Goal: Transaction & Acquisition: Download file/media

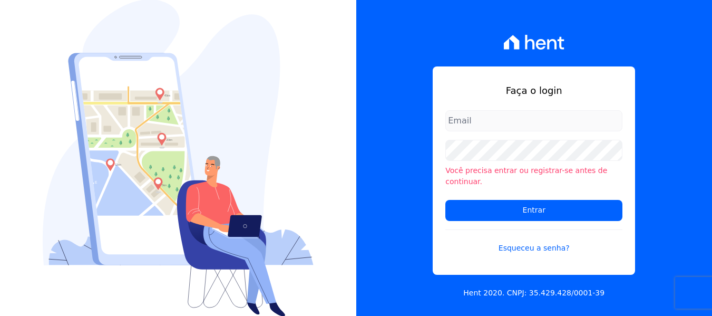
type input "[PERSON_NAME][EMAIL_ADDRESS][DOMAIN_NAME]"
click at [404, 148] on div "Faça o login amanda.piquini@quattroconstrutora.com.br Você precisa entrar ou re…" at bounding box center [534, 158] width 356 height 316
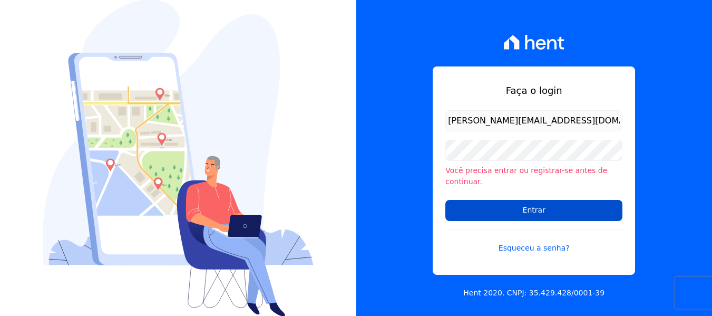
click at [471, 207] on input "Entrar" at bounding box center [533, 210] width 177 height 21
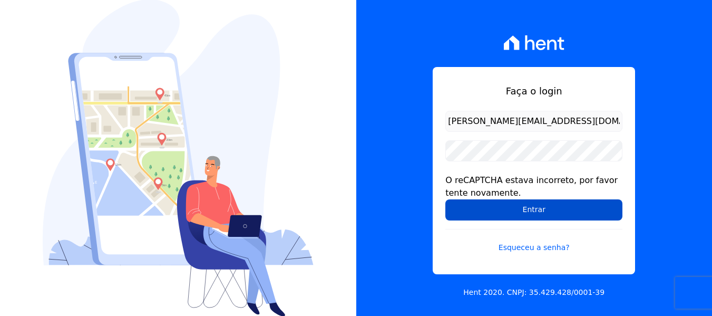
click at [482, 210] on input "Entrar" at bounding box center [533, 209] width 177 height 21
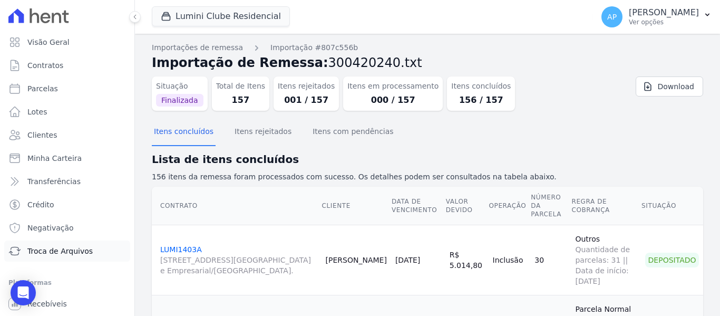
click at [41, 244] on link "Troca de Arquivos" at bounding box center [67, 250] width 126 height 21
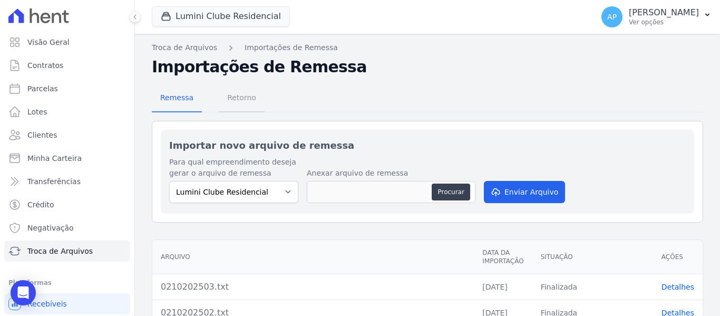
click at [238, 105] on span "Retorno" at bounding box center [242, 97] width 42 height 21
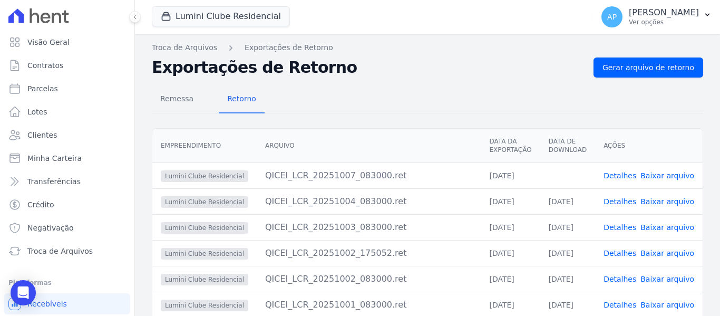
click at [657, 173] on link "Baixar arquivo" at bounding box center [667, 175] width 54 height 8
click at [238, 23] on button "Lumini Clube Residencial" at bounding box center [221, 16] width 138 height 20
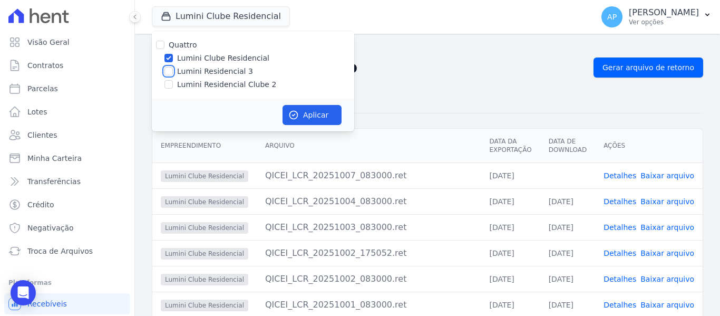
click at [167, 68] on input "Lumini Residencial 3" at bounding box center [168, 71] width 8 height 8
checkbox input "true"
click at [164, 54] on div at bounding box center [168, 58] width 8 height 11
click at [169, 55] on input "Lumini Clube Residencial" at bounding box center [168, 58] width 8 height 8
checkbox input "false"
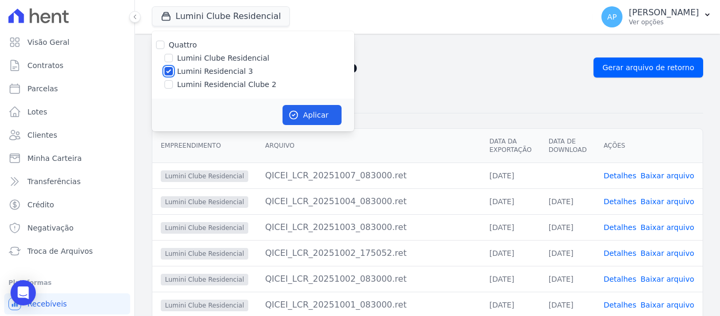
click at [170, 70] on input "Lumini Residencial 3" at bounding box center [168, 71] width 8 height 8
checkbox input "false"
click at [165, 93] on div "Quattro Lumini Clube Residencial Lumini Residencial 3 Lumini Residencial Clube 2" at bounding box center [253, 64] width 202 height 67
click at [168, 83] on input "Lumini Residencial Clube 2" at bounding box center [168, 84] width 8 height 8
checkbox input "true"
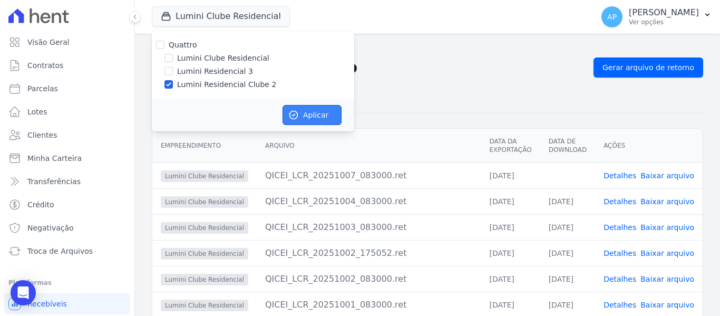
click at [309, 115] on button "Aplicar" at bounding box center [311, 115] width 59 height 20
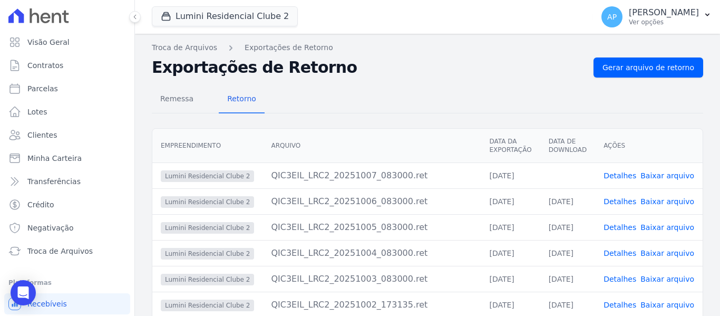
click at [657, 178] on link "Baixar arquivo" at bounding box center [667, 175] width 54 height 8
click at [179, 13] on button "Lumini Residencial Clube 2" at bounding box center [225, 16] width 146 height 20
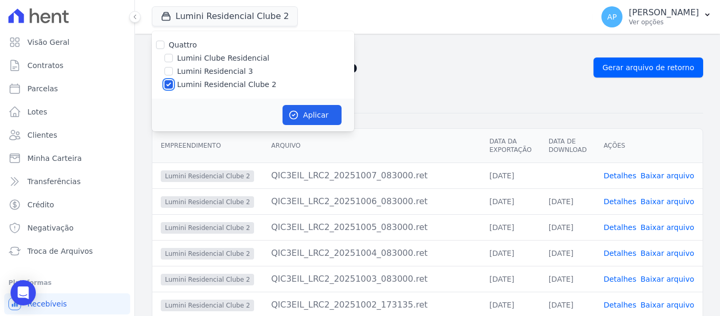
click at [168, 82] on input "Lumini Residencial Clube 2" at bounding box center [168, 84] width 8 height 8
checkbox input "false"
click at [169, 68] on input "Lumini Residencial 3" at bounding box center [168, 71] width 8 height 8
checkbox input "true"
click at [303, 119] on button "Aplicar" at bounding box center [311, 115] width 59 height 20
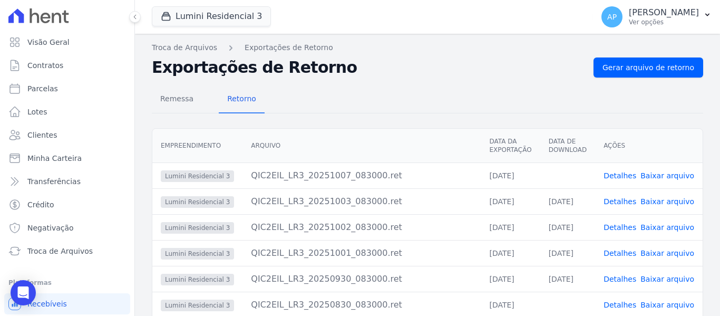
click at [653, 177] on link "Baixar arquivo" at bounding box center [667, 175] width 54 height 8
